Goal: Task Accomplishment & Management: Manage account settings

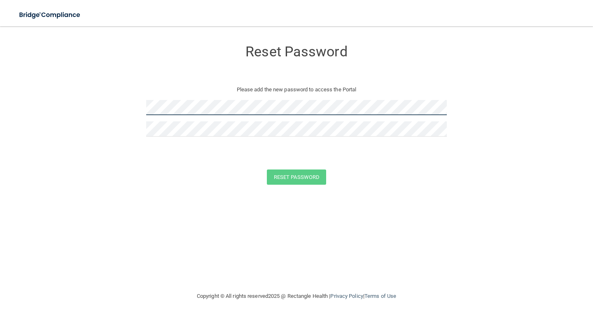
click at [112, 96] on form "Reset Password Please add the new password to access the Portal Reset Password …" at bounding box center [296, 115] width 560 height 160
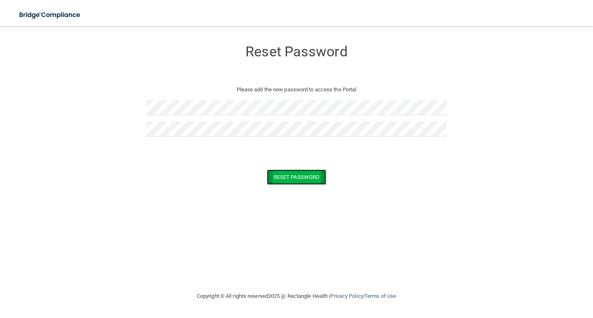
click at [315, 181] on button "Reset Password" at bounding box center [296, 177] width 59 height 15
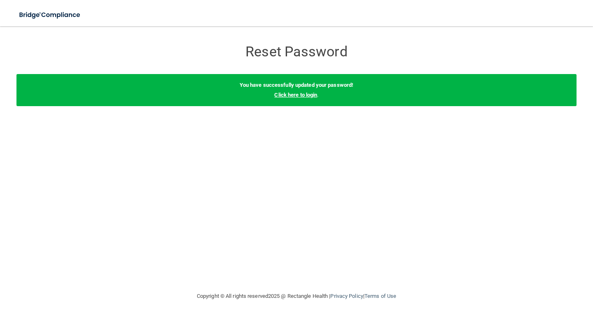
click at [311, 96] on link "Click here to login" at bounding box center [295, 95] width 43 height 6
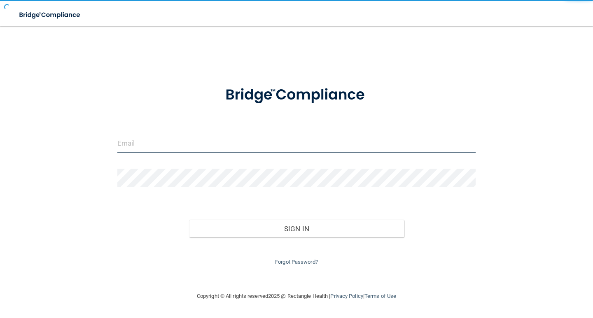
type input "[EMAIL_ADDRESS][PERSON_NAME][PERSON_NAME]"
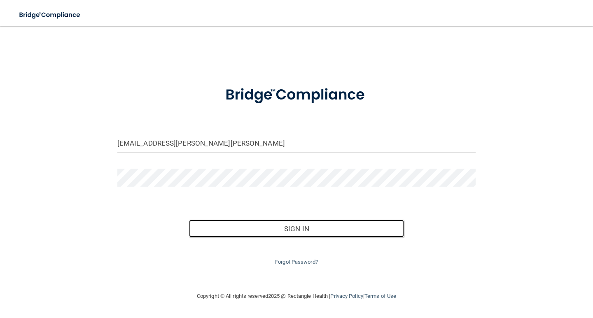
click at [296, 238] on div "Invalid email/password. You don't have permission to access that page. Sign In …" at bounding box center [296, 235] width 370 height 64
click at [365, 222] on button "Sign In" at bounding box center [296, 229] width 215 height 18
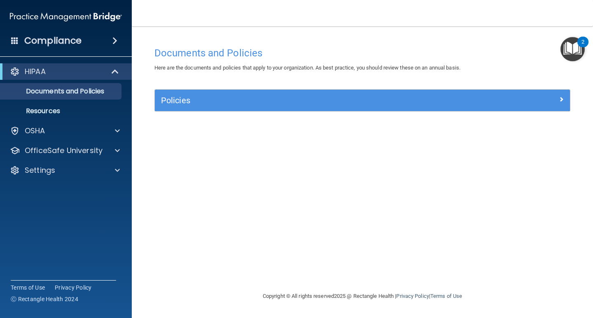
click at [570, 49] on img "Open Resource Center, 2 new notifications" at bounding box center [572, 49] width 24 height 24
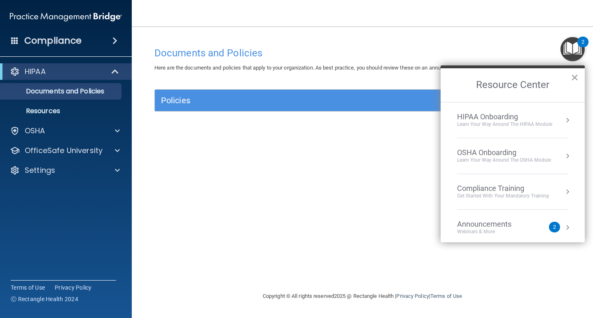
click at [573, 80] on button "×" at bounding box center [575, 77] width 8 height 13
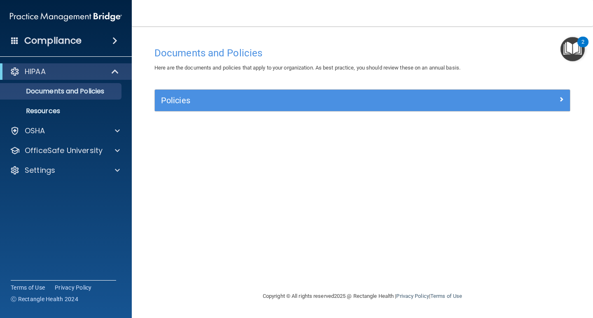
click at [592, 53] on main "Documents and Policies Here are the documents and policies that apply to your o…" at bounding box center [362, 172] width 461 height 292
click at [578, 45] on div "2" at bounding box center [582, 42] width 11 height 11
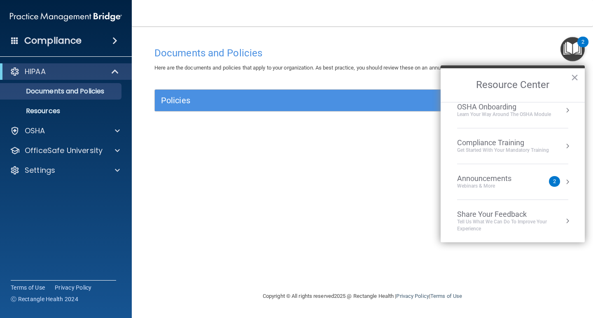
scroll to position [46, 0]
click at [523, 176] on div "Announcements" at bounding box center [492, 178] width 71 height 9
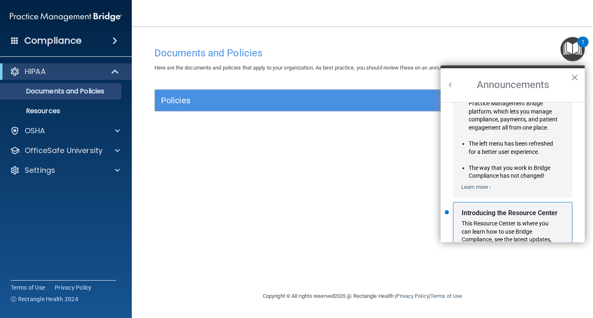
scroll to position [144, 0]
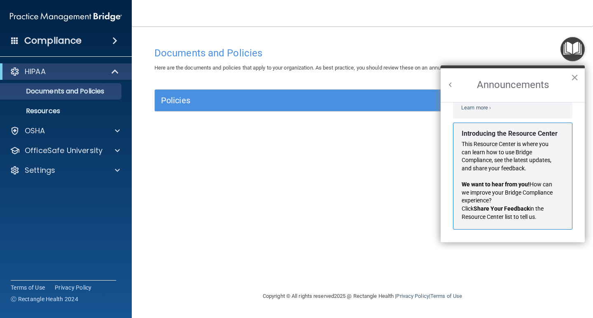
click at [575, 78] on button "×" at bounding box center [575, 77] width 8 height 13
